Goal: Navigation & Orientation: Find specific page/section

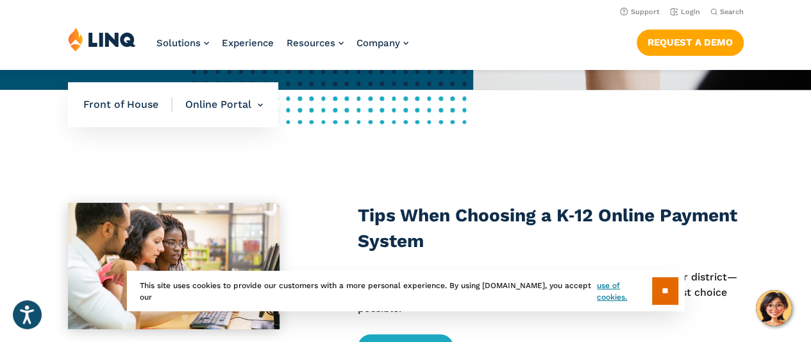
scroll to position [364, 0]
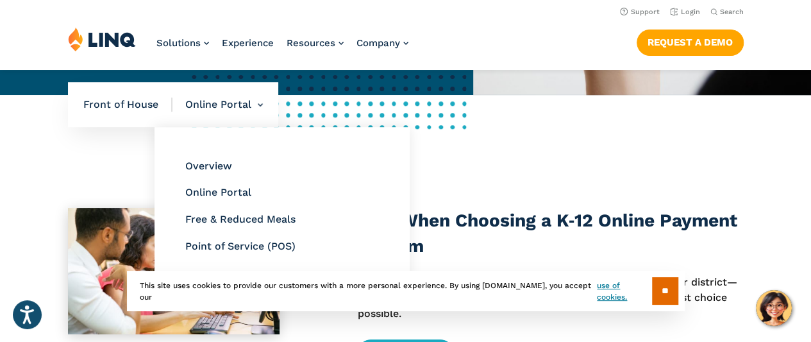
click at [217, 103] on li "Online Portal Overview Online Portal Free & Reduced Meals Point of Service (POS)" at bounding box center [218, 104] width 90 height 45
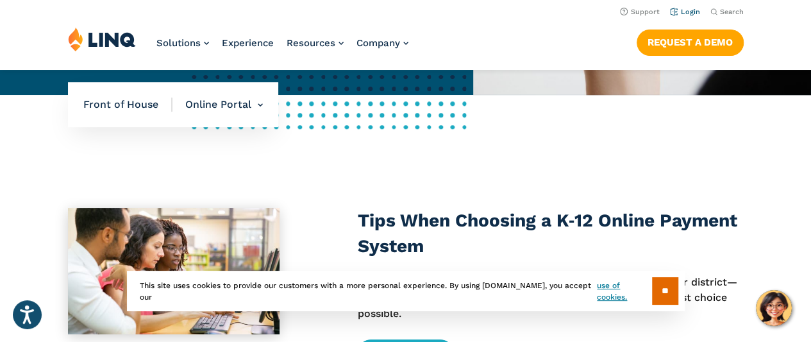
click at [684, 11] on link "Login" at bounding box center [685, 12] width 30 height 8
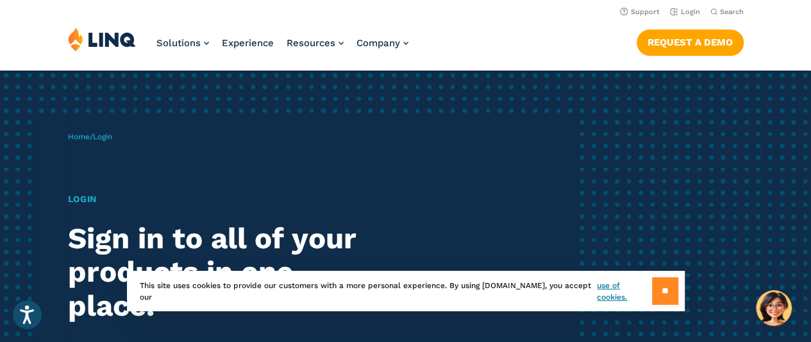
click at [668, 285] on input "**" at bounding box center [665, 291] width 26 height 28
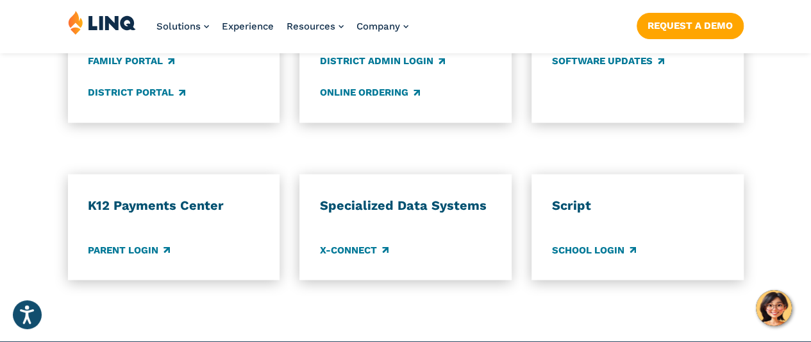
scroll to position [1097, 0]
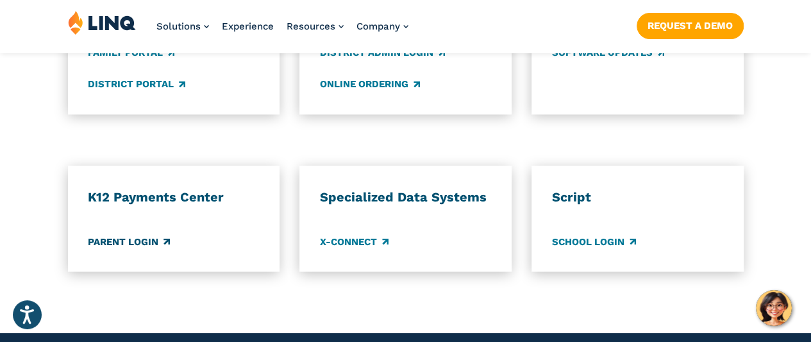
click at [144, 234] on link "Parent Login" at bounding box center [129, 241] width 82 height 14
